Goal: Find specific page/section: Find specific page/section

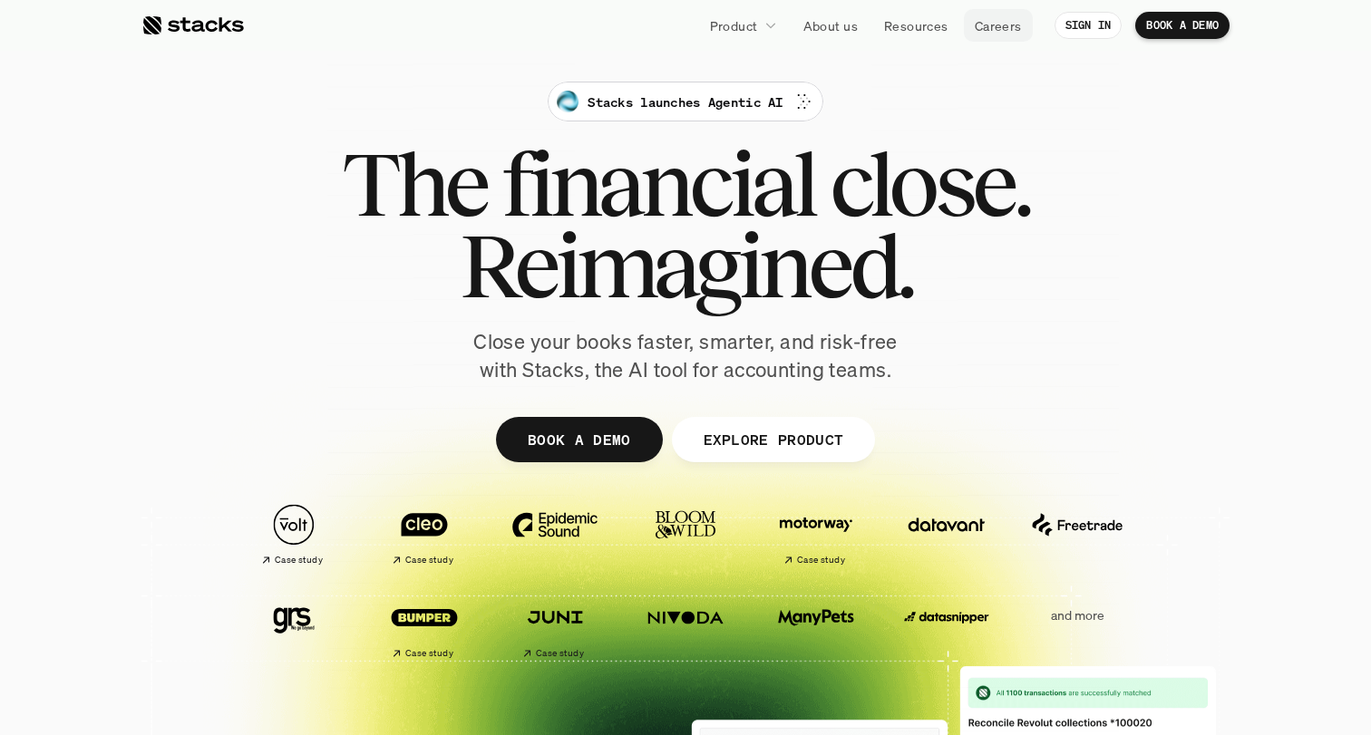
click at [1006, 23] on p "Careers" at bounding box center [998, 25] width 47 height 19
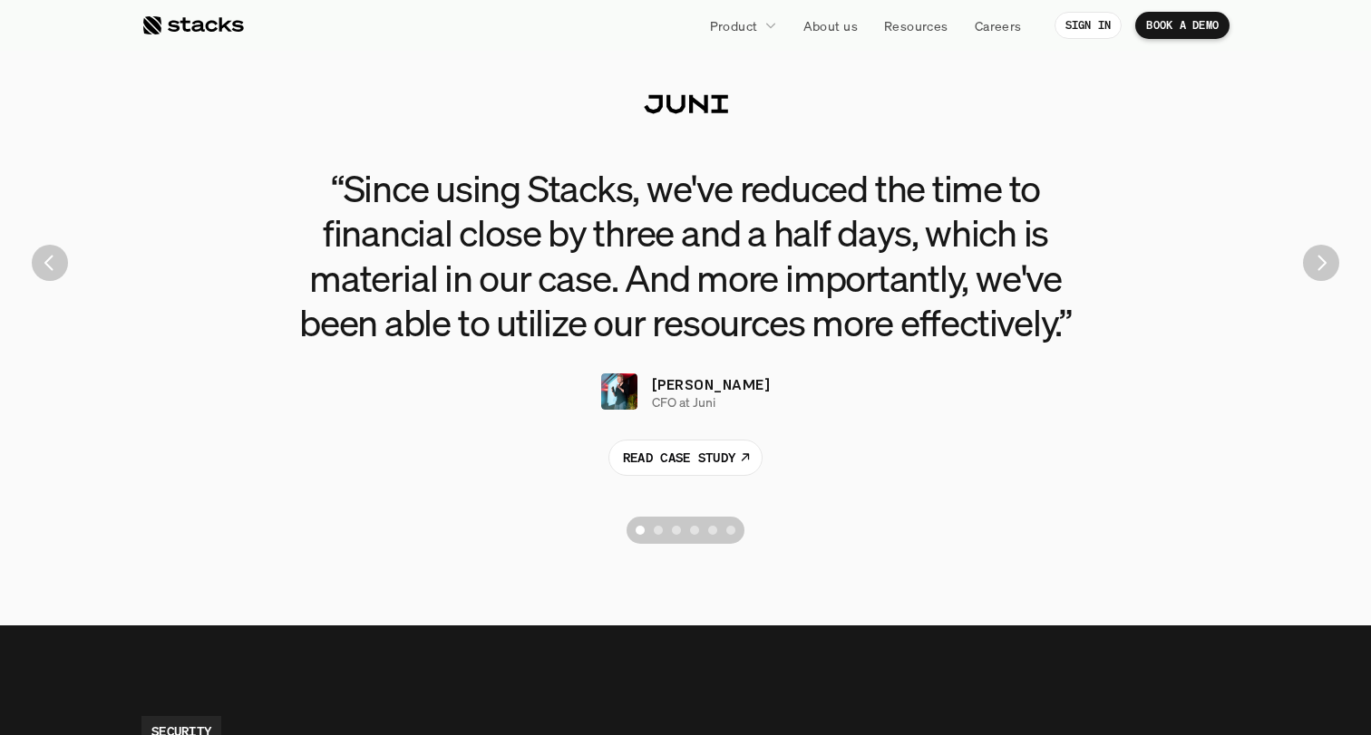
scroll to position [4182, 0]
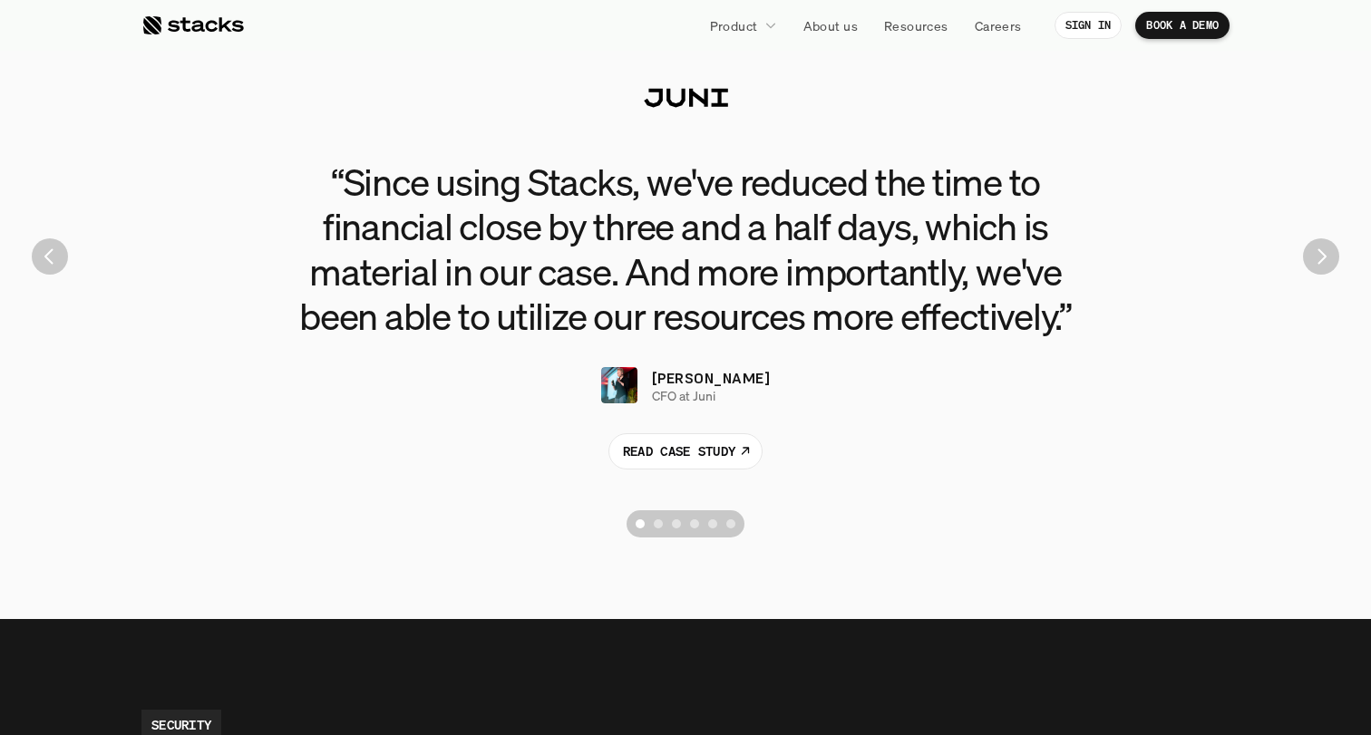
click at [1324, 262] on img "Next" at bounding box center [1321, 257] width 36 height 36
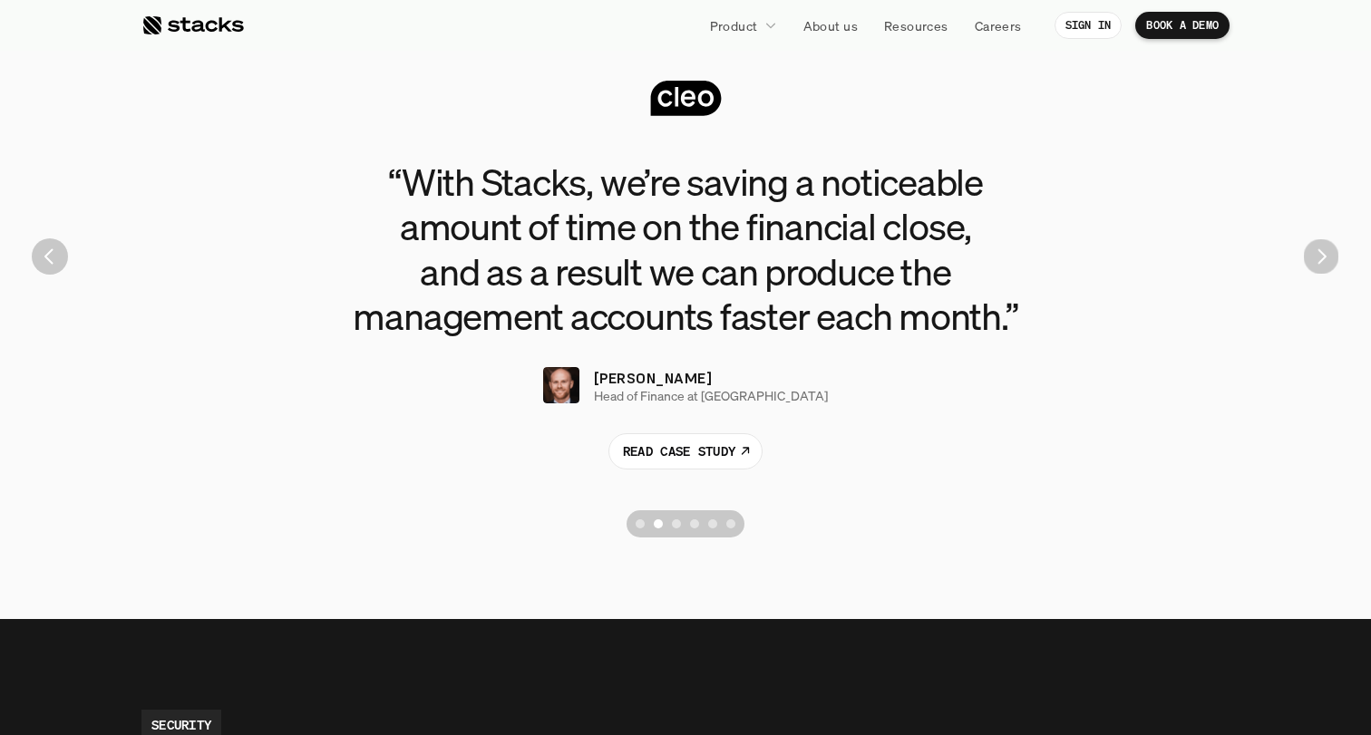
click at [1324, 262] on img "Next" at bounding box center [1321, 256] width 35 height 35
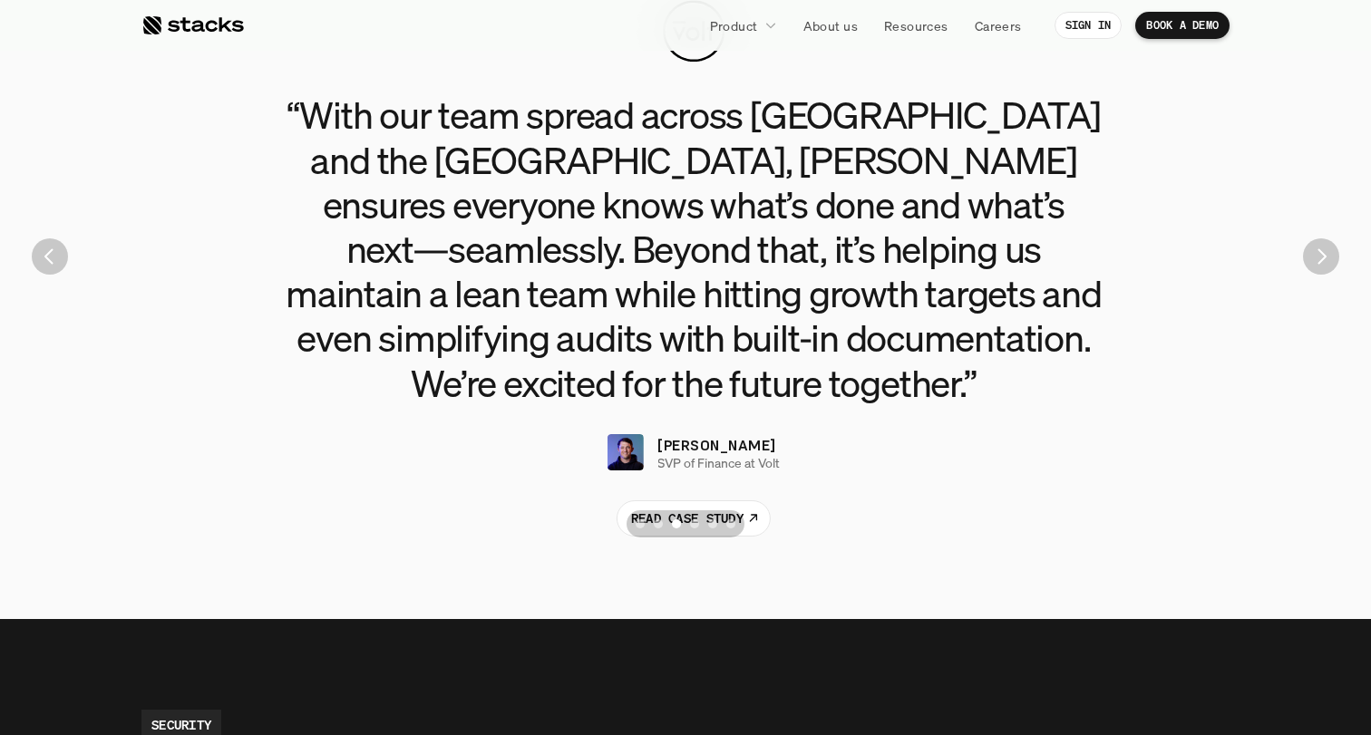
click at [1324, 262] on img "Next" at bounding box center [1321, 257] width 36 height 36
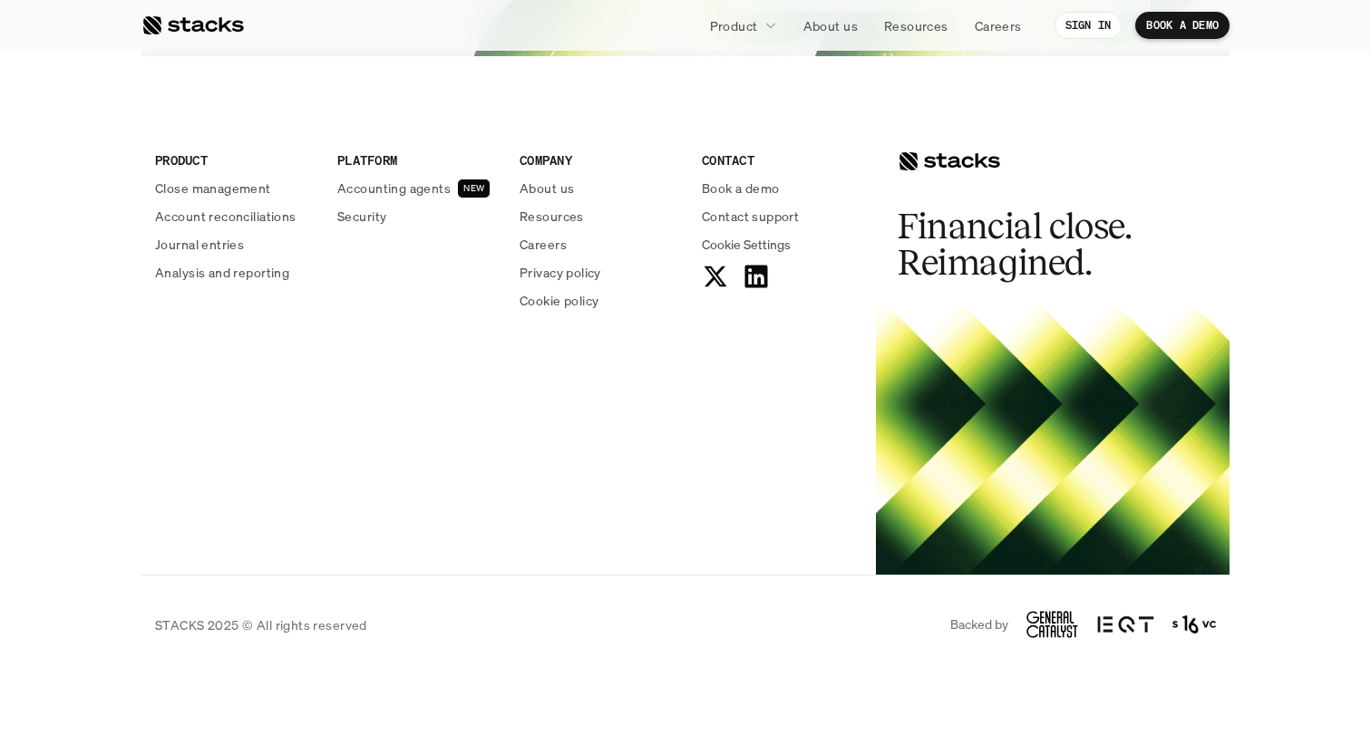
scroll to position [6734, 0]
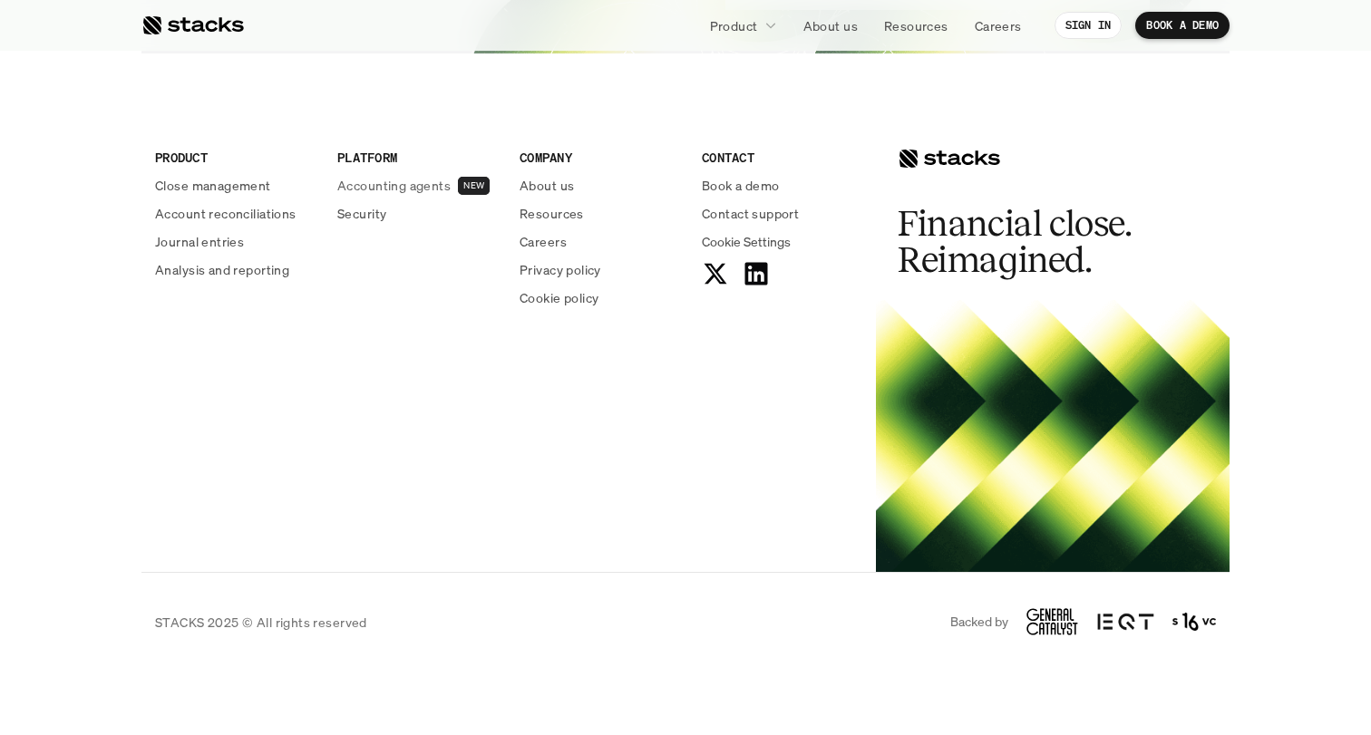
click at [428, 183] on p "Accounting agents" at bounding box center [393, 185] width 113 height 19
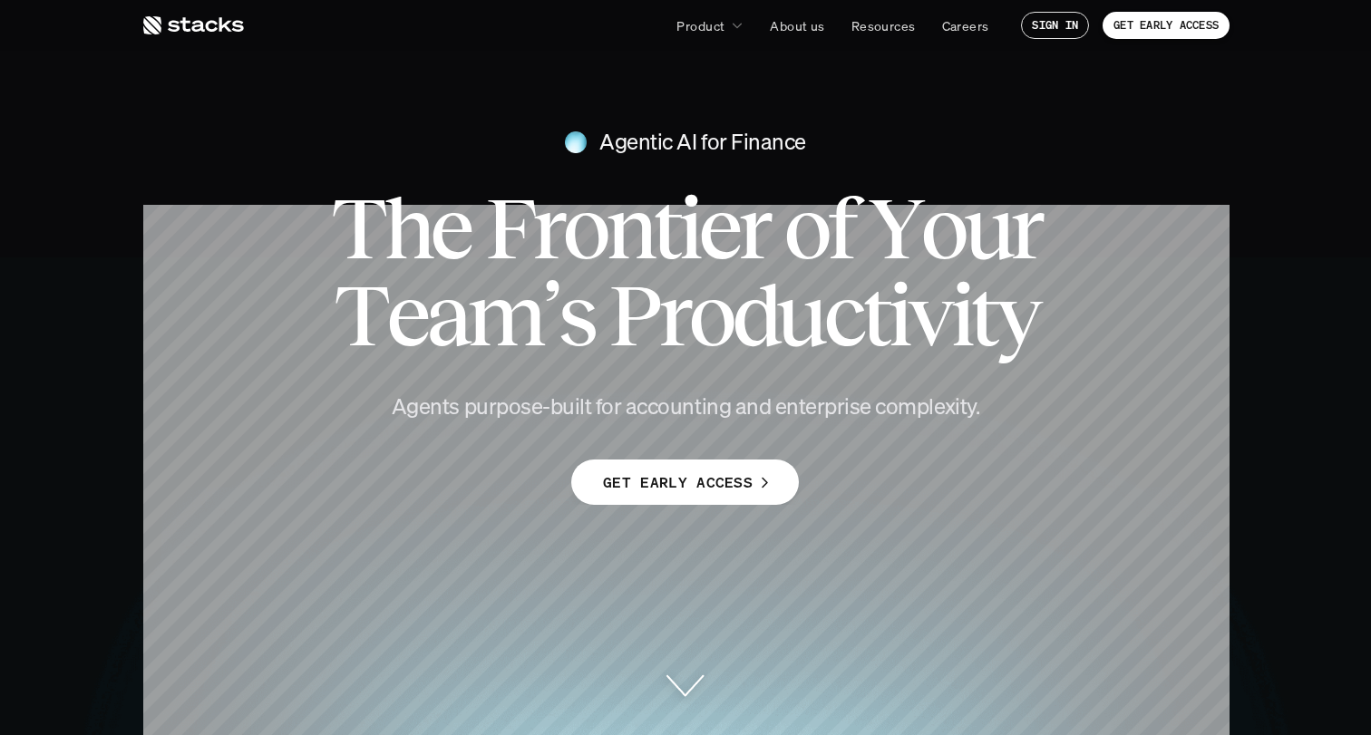
click at [609, 464] on link "GET EARLY ACCESS" at bounding box center [685, 482] width 228 height 45
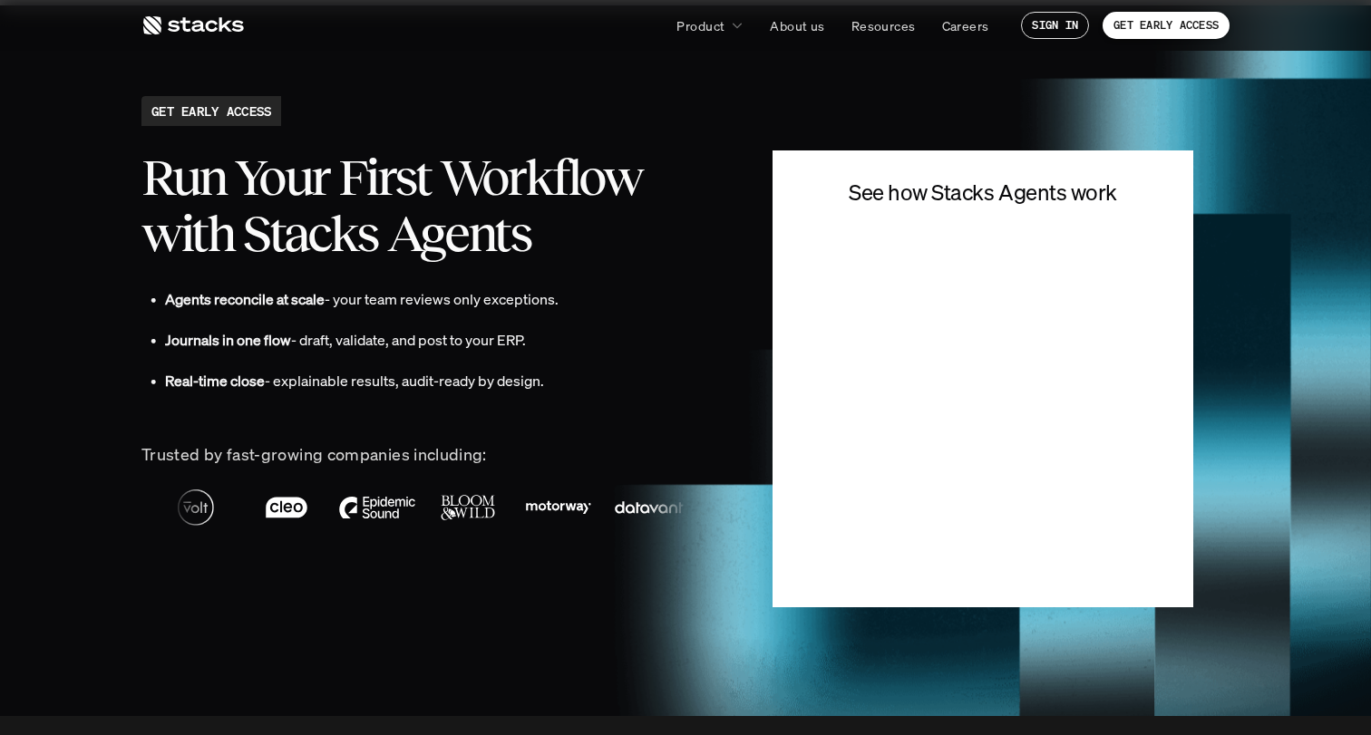
scroll to position [3944, 0]
